Goal: Information Seeking & Learning: Learn about a topic

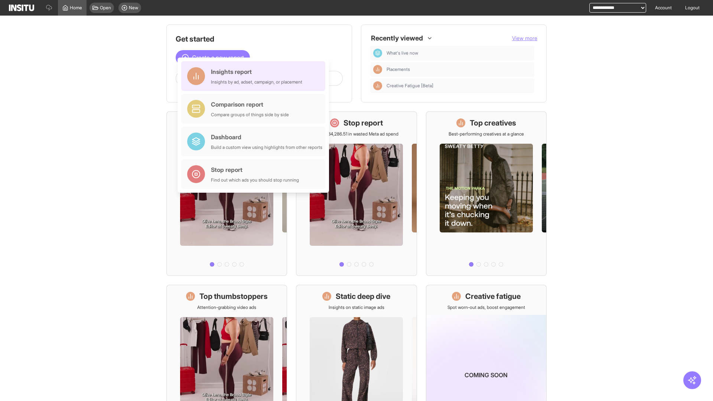
click at [255, 76] on div "Insights report Insights by ad, adset, campaign, or placement" at bounding box center [256, 76] width 91 height 18
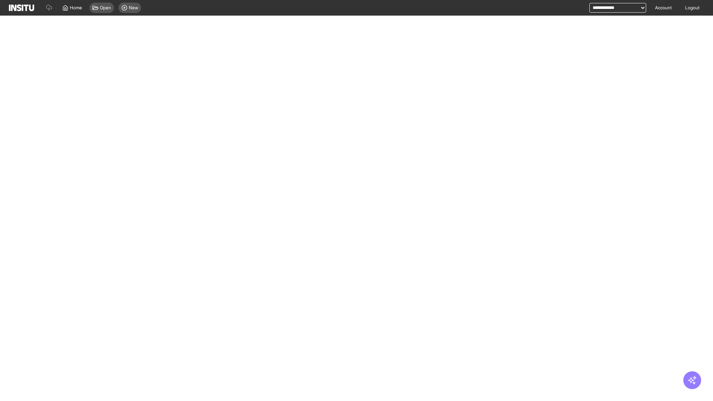
select select "**"
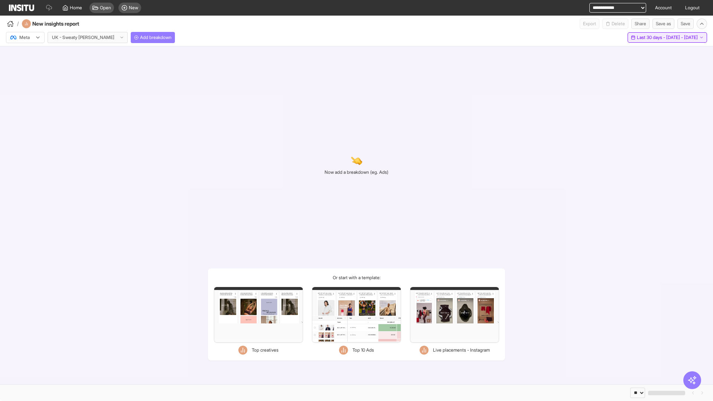
click at [657, 38] on span "Last 30 days - [DATE] - [DATE]" at bounding box center [667, 38] width 61 height 6
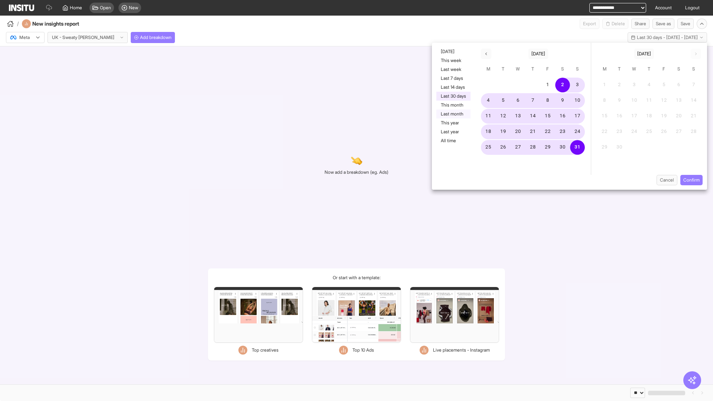
click at [453, 114] on button "Last month" at bounding box center [454, 114] width 34 height 9
